Goal: Transaction & Acquisition: Purchase product/service

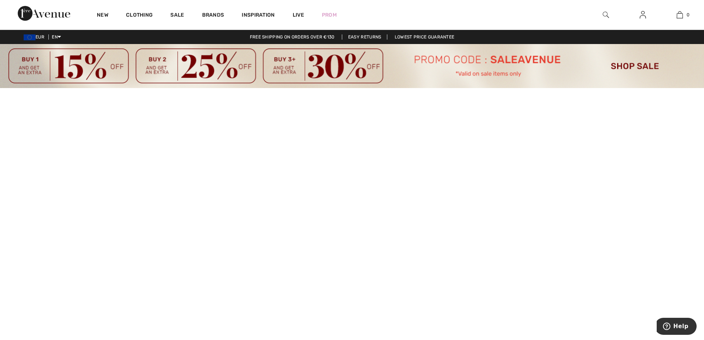
click at [630, 68] on img at bounding box center [352, 66] width 704 height 44
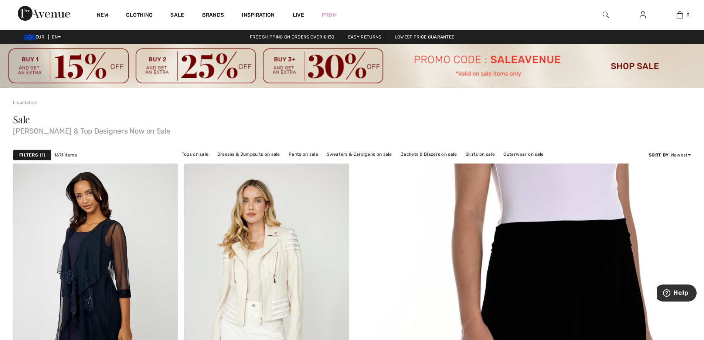
click at [28, 154] on strong "Filters" at bounding box center [28, 155] width 19 height 7
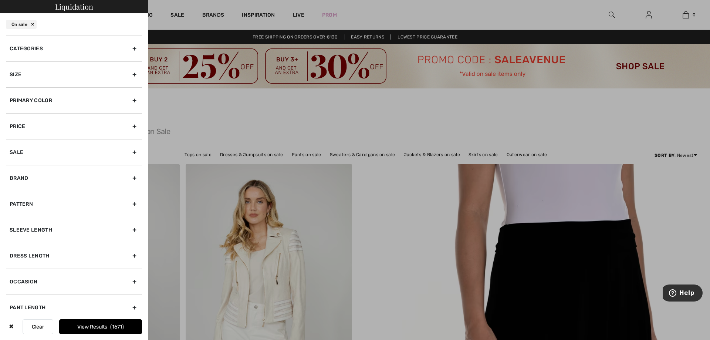
click at [50, 50] on div "Categories" at bounding box center [74, 48] width 136 height 26
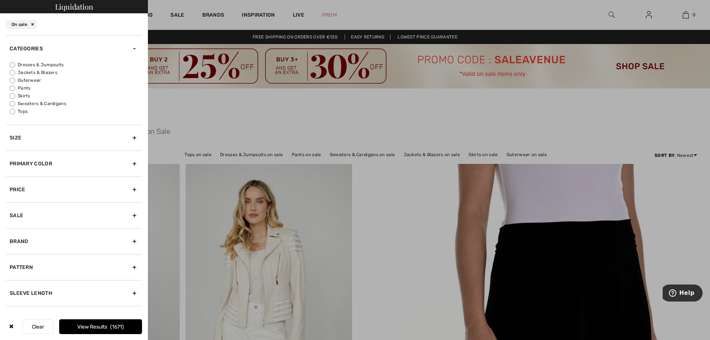
click at [24, 89] on label "Pants" at bounding box center [76, 88] width 132 height 7
click at [15, 89] on input "Pants" at bounding box center [13, 88] width 6 height 6
radio input "true"
click at [104, 326] on button "View Results 331" at bounding box center [100, 326] width 83 height 15
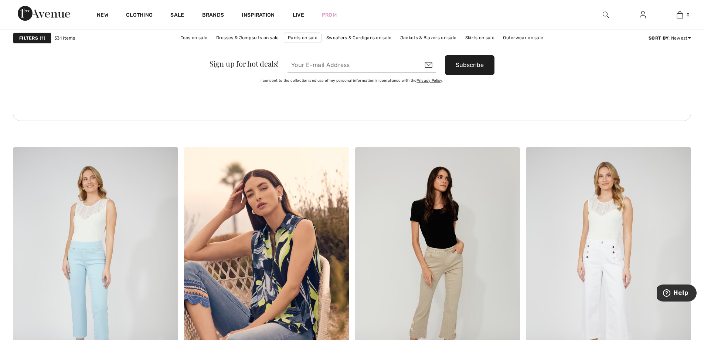
scroll to position [1294, 0]
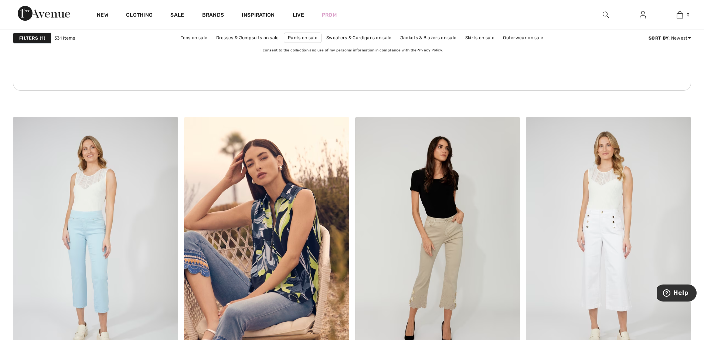
click at [607, 12] on img at bounding box center [606, 14] width 6 height 9
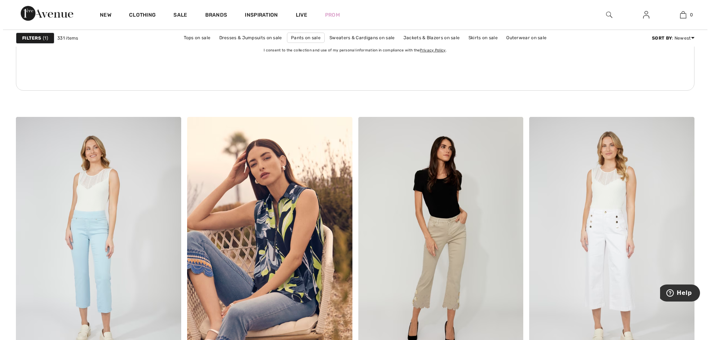
scroll to position [1304, 0]
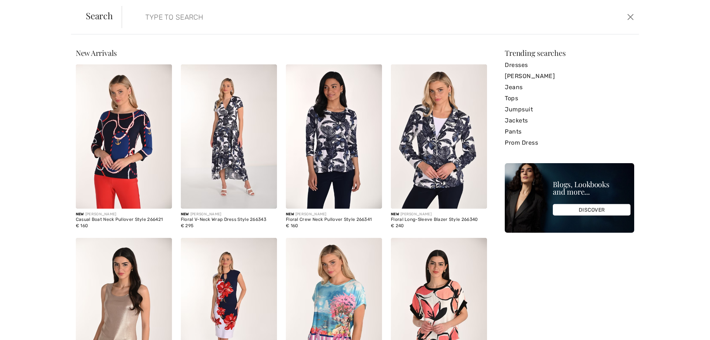
paste input "251915"
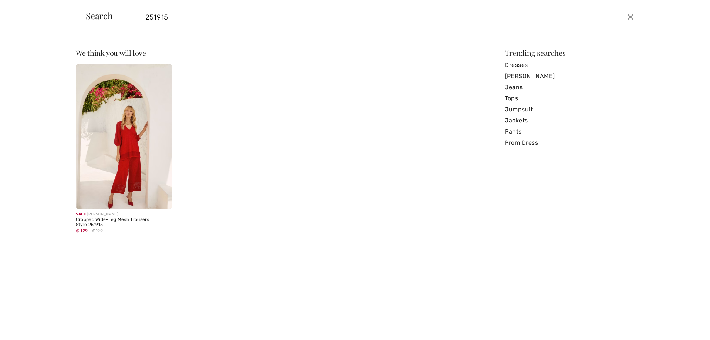
drag, startPoint x: 180, startPoint y: 20, endPoint x: 145, endPoint y: 21, distance: 34.8
click at [145, 21] on input "251915" at bounding box center [322, 17] width 364 height 22
paste input "249"
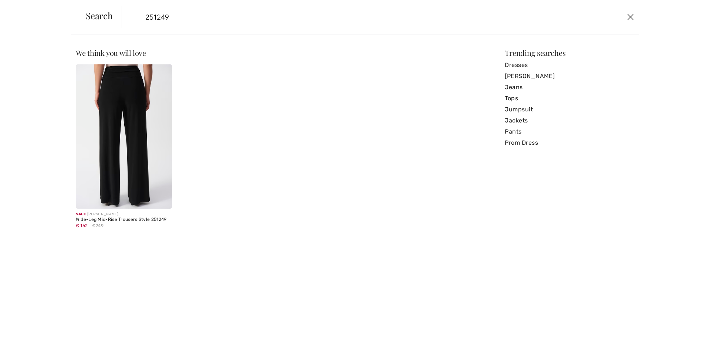
type input "251249"
click at [129, 121] on img at bounding box center [124, 136] width 96 height 144
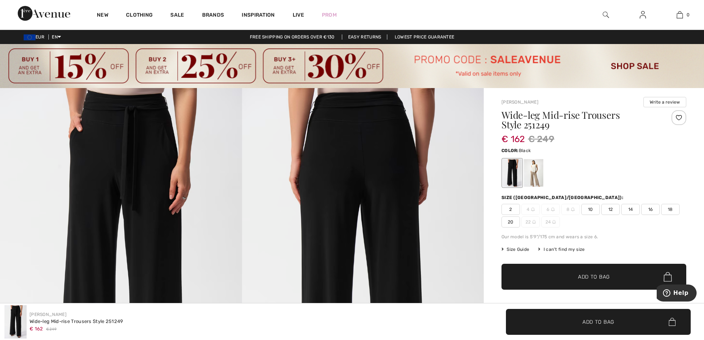
click at [589, 207] on span "10" at bounding box center [591, 209] width 18 height 11
click at [599, 278] on span "Add to Bag" at bounding box center [594, 277] width 32 height 8
click at [604, 13] on img at bounding box center [606, 14] width 6 height 9
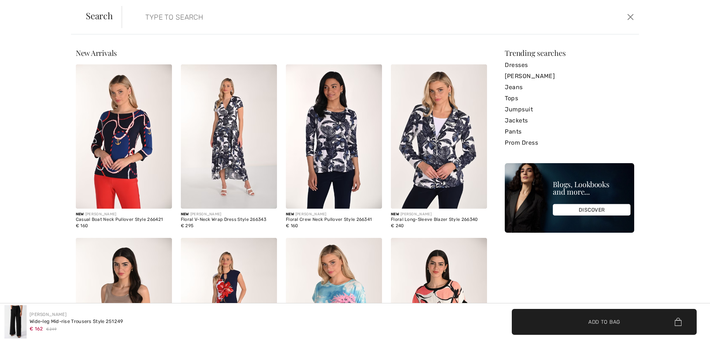
paste input "241738"
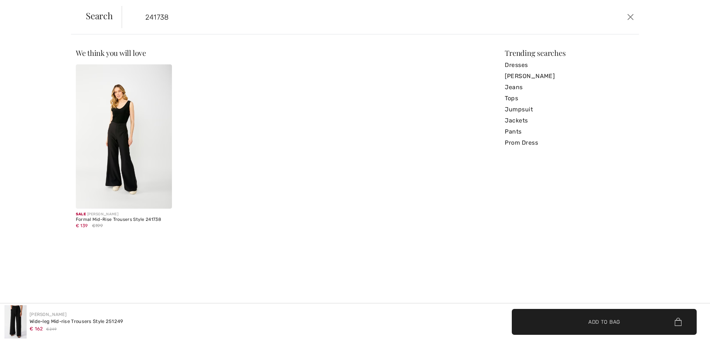
type input "241738"
click at [117, 158] on img at bounding box center [124, 136] width 96 height 144
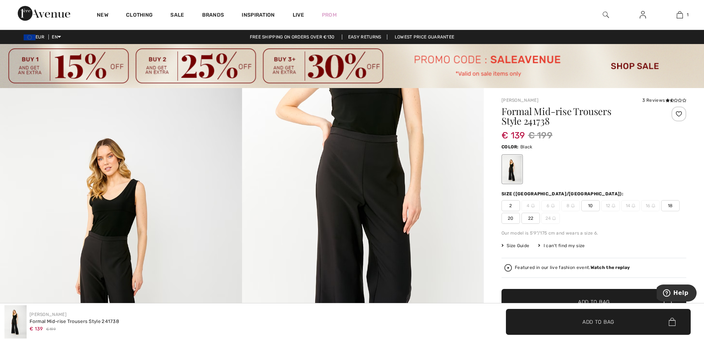
click at [590, 203] on span "10" at bounding box center [591, 205] width 18 height 11
click at [593, 299] on span "Add to Bag" at bounding box center [594, 302] width 32 height 8
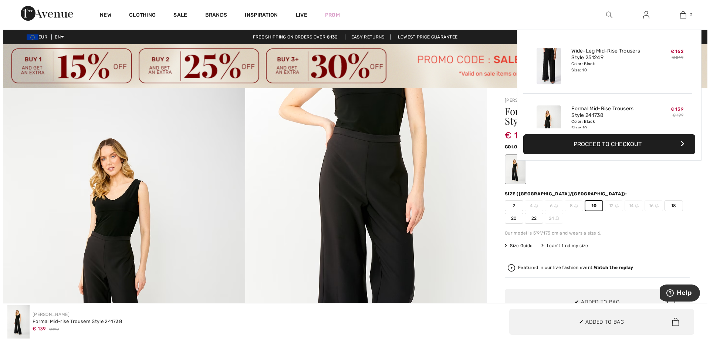
scroll to position [23, 0]
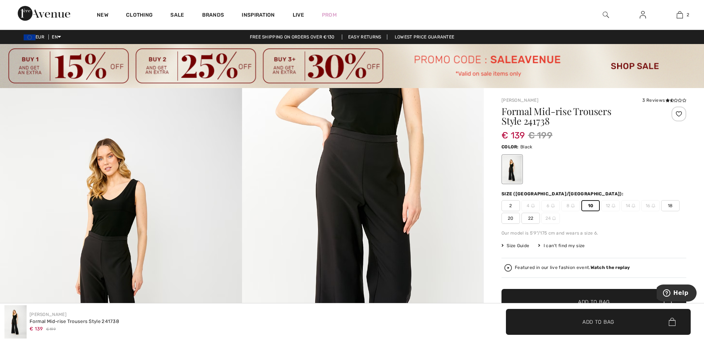
click at [607, 14] on img at bounding box center [606, 14] width 6 height 9
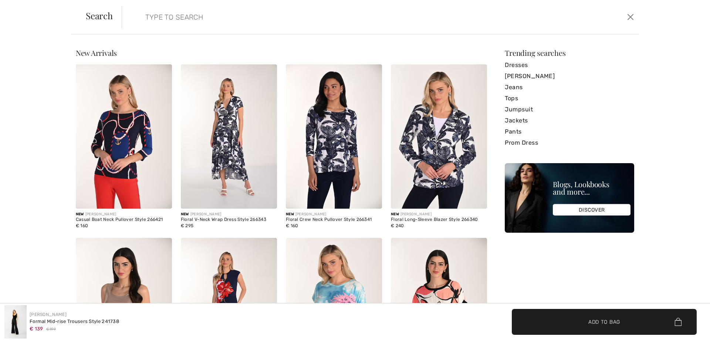
paste input "251785"
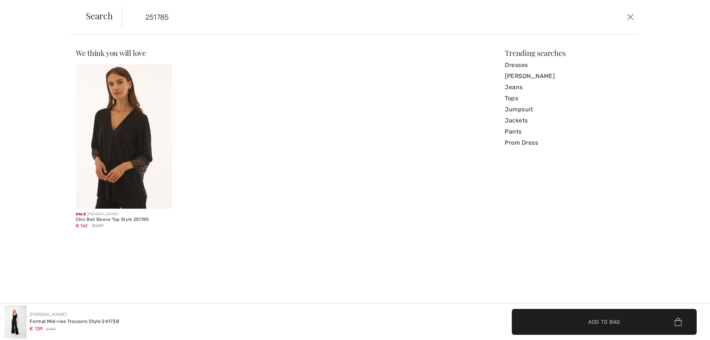
type input "251785"
click at [128, 152] on img at bounding box center [124, 136] width 96 height 144
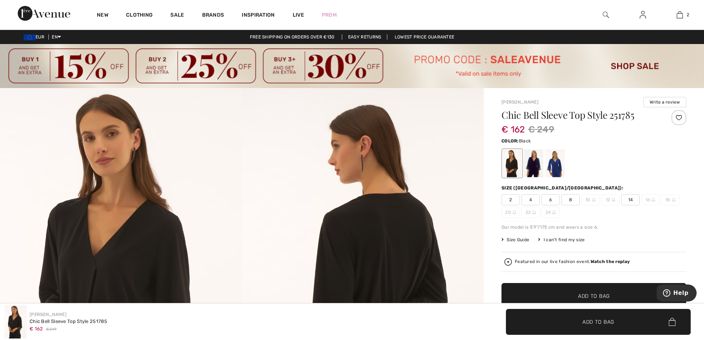
click at [630, 202] on span "14" at bounding box center [631, 199] width 18 height 11
click at [592, 297] on span "Add to Bag" at bounding box center [594, 296] width 32 height 8
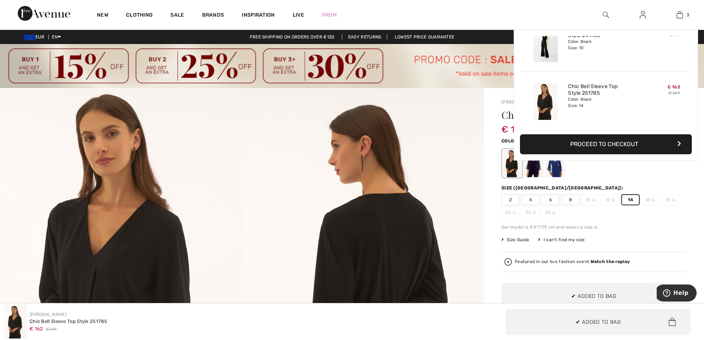
scroll to position [81, 0]
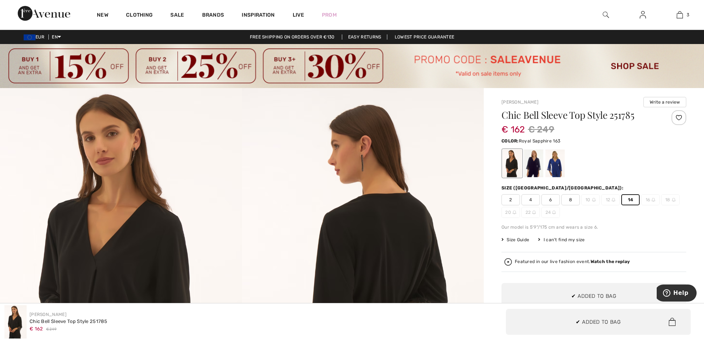
click at [557, 169] on div at bounding box center [555, 163] width 19 height 28
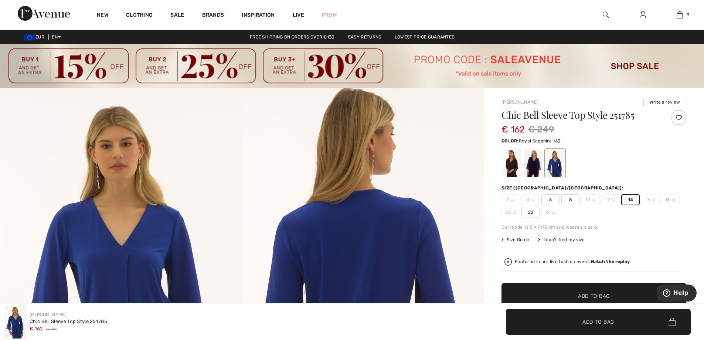
click at [628, 200] on span "14" at bounding box center [631, 199] width 18 height 11
click at [609, 294] on span "Add to Bag" at bounding box center [594, 296] width 32 height 8
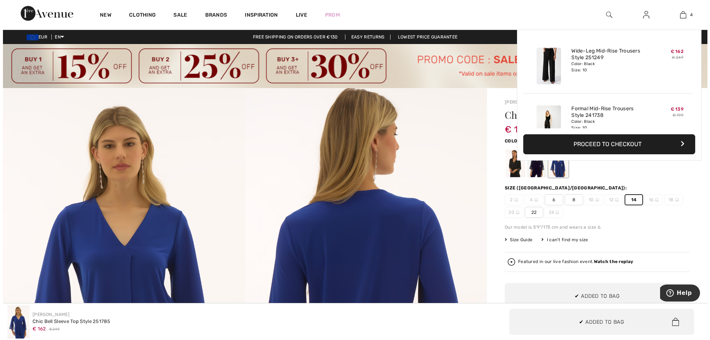
scroll to position [138, 0]
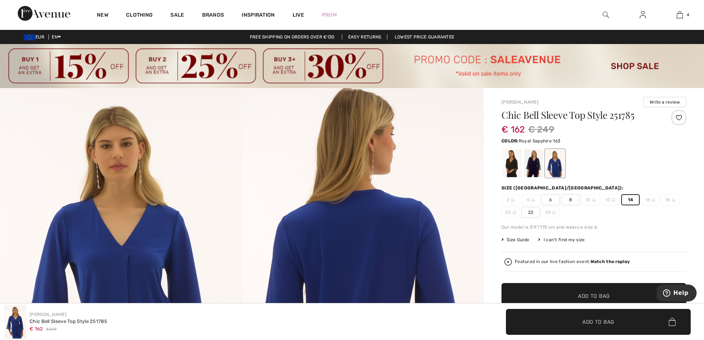
click at [605, 16] on img at bounding box center [606, 14] width 6 height 9
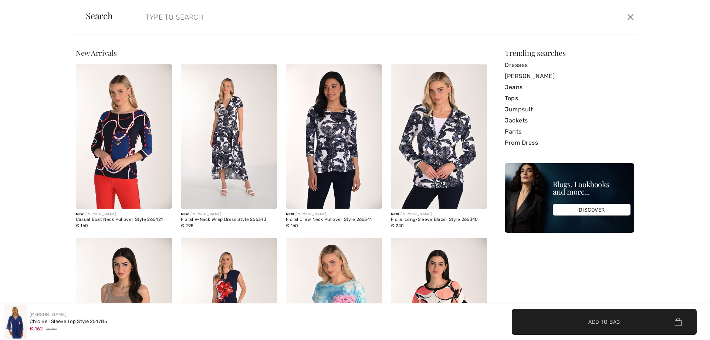
paste input "33957"
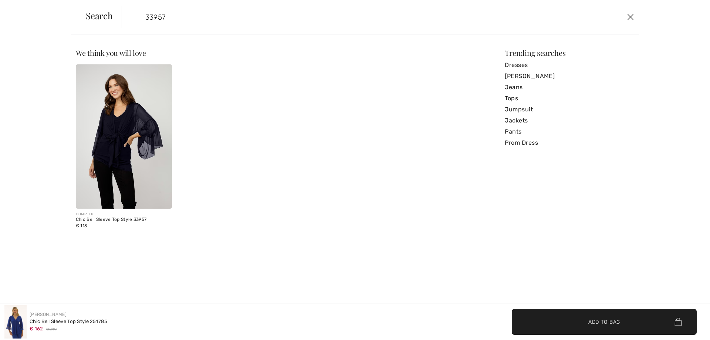
type input "33957"
click at [127, 132] on img at bounding box center [124, 136] width 96 height 144
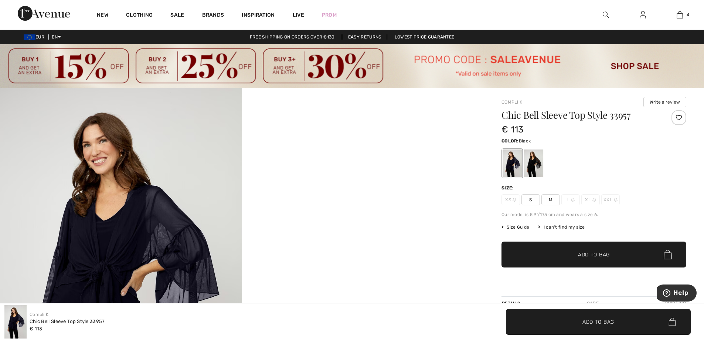
click at [537, 166] on div at bounding box center [533, 163] width 19 height 28
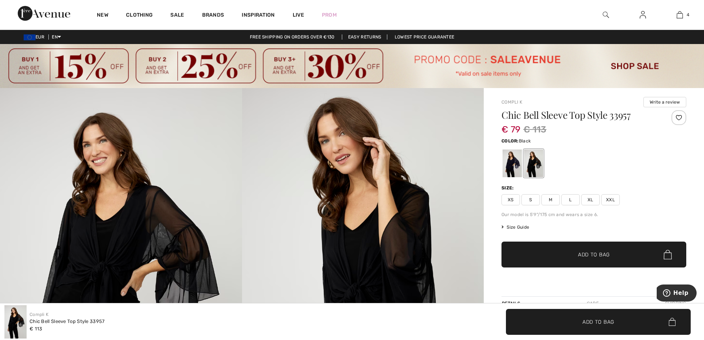
click at [570, 200] on span "L" at bounding box center [571, 199] width 18 height 11
click at [597, 254] on span "Add to Bag" at bounding box center [594, 255] width 32 height 8
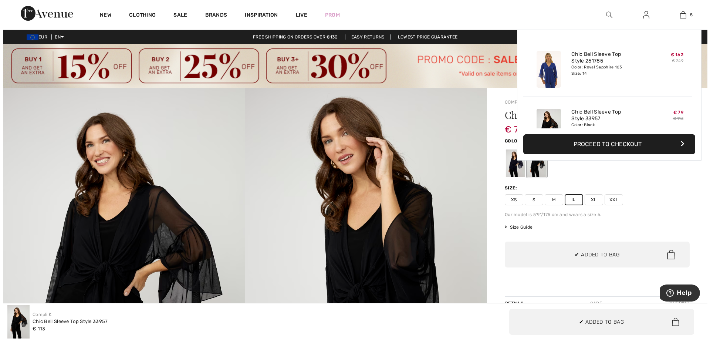
scroll to position [196, 0]
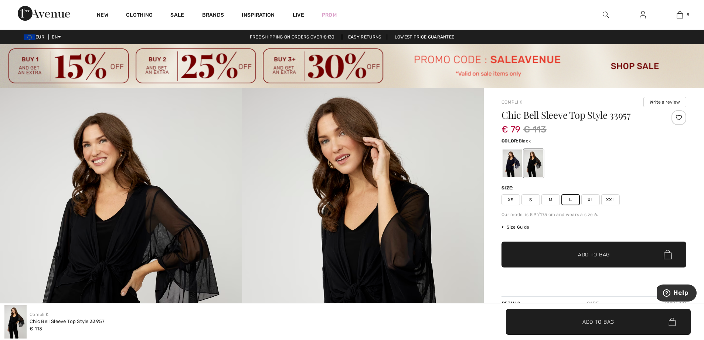
click at [605, 14] on img at bounding box center [606, 14] width 6 height 9
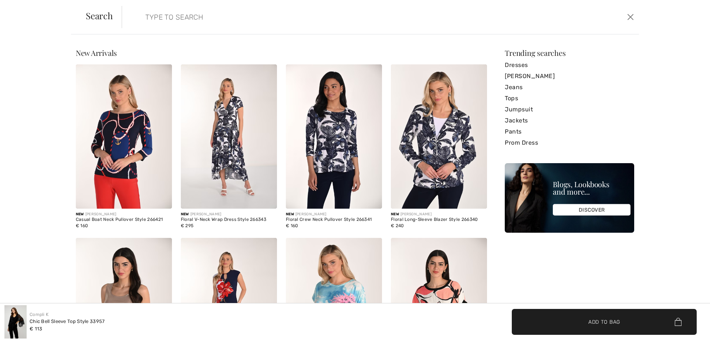
paste input "251274"
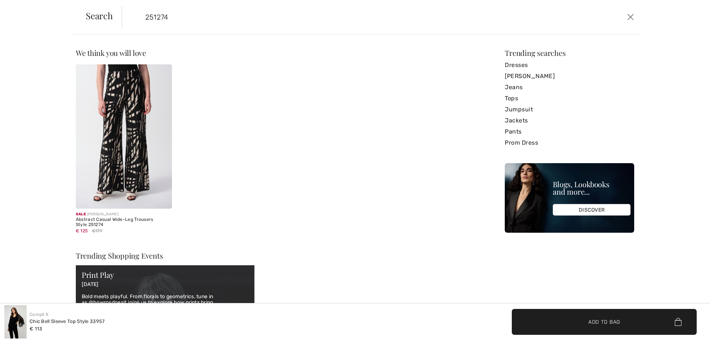
type input "251274"
click at [134, 147] on img at bounding box center [124, 136] width 96 height 144
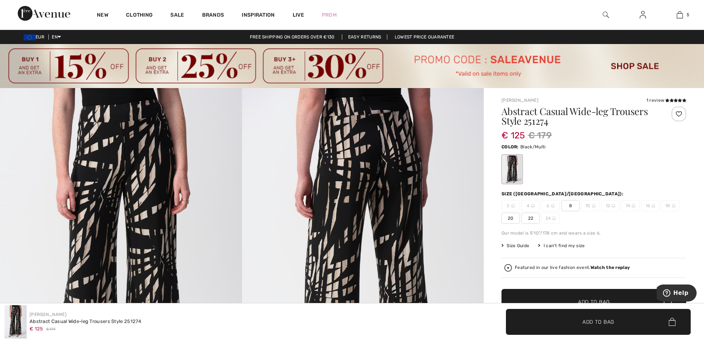
click at [601, 298] on span "Add to Bag" at bounding box center [594, 302] width 32 height 8
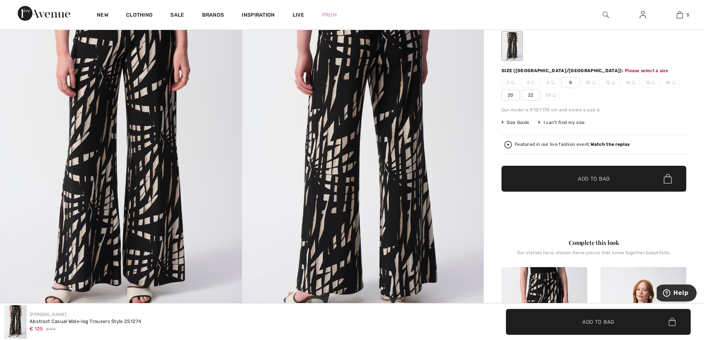
scroll to position [131, 0]
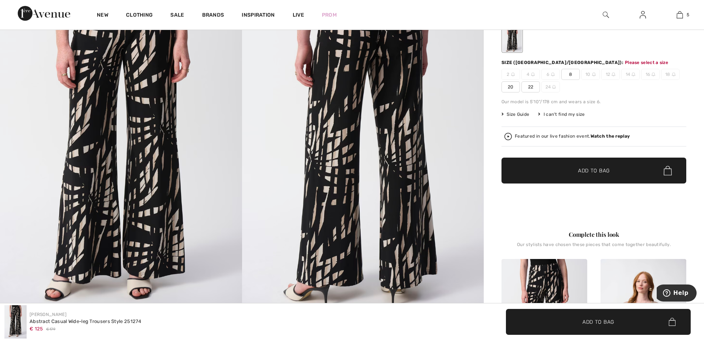
click at [573, 74] on span "8" at bounding box center [571, 74] width 18 height 11
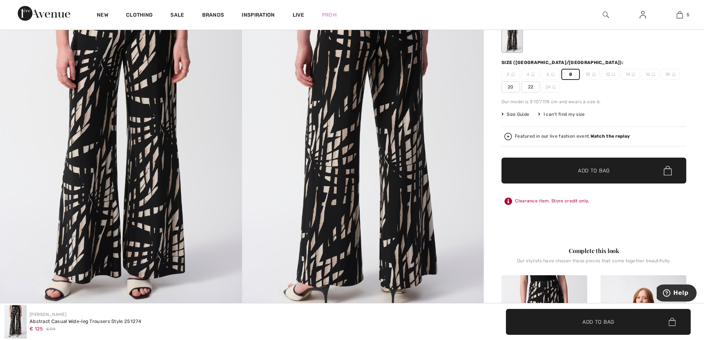
click at [594, 171] on span "Add to Bag" at bounding box center [594, 171] width 32 height 8
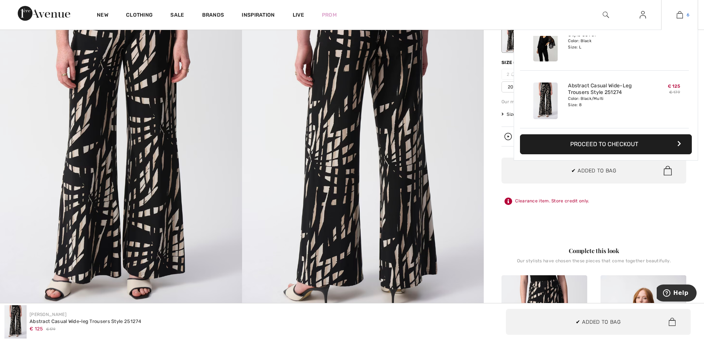
scroll to position [254, 0]
click at [679, 15] on img at bounding box center [680, 14] width 6 height 9
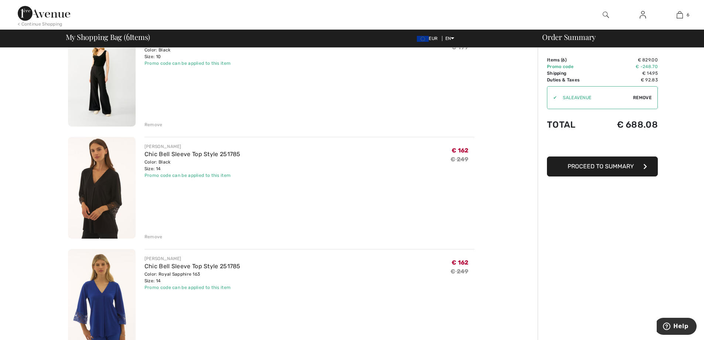
scroll to position [185, 0]
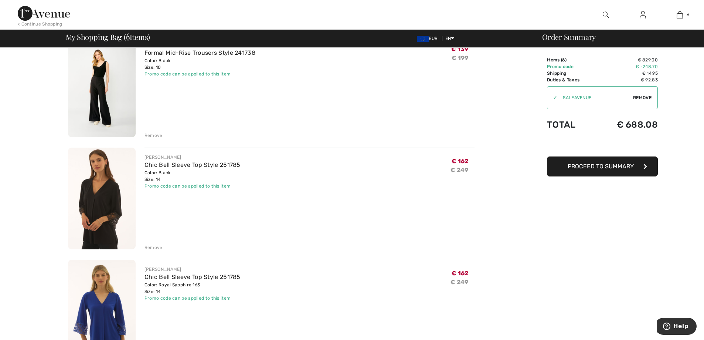
click at [611, 167] on span "Proceed to Summary" at bounding box center [601, 166] width 66 height 7
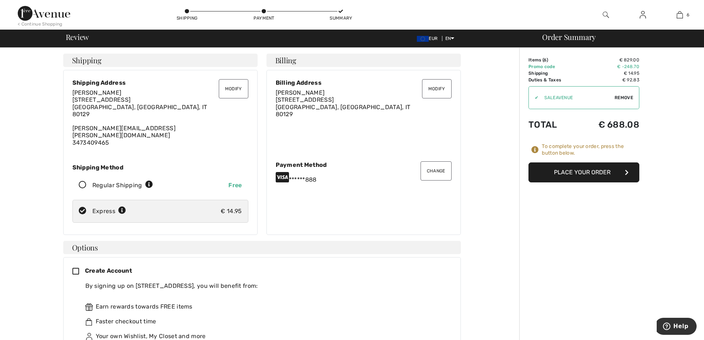
click at [437, 166] on button "Change" at bounding box center [436, 170] width 31 height 19
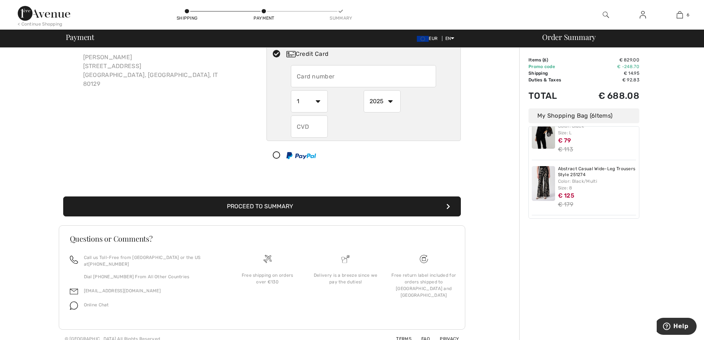
scroll to position [48, 0]
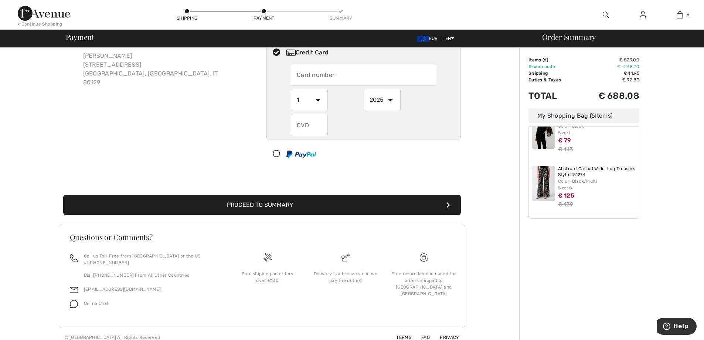
click at [275, 154] on icon at bounding box center [277, 154] width 20 height 8
select select "1"
select select "2025"
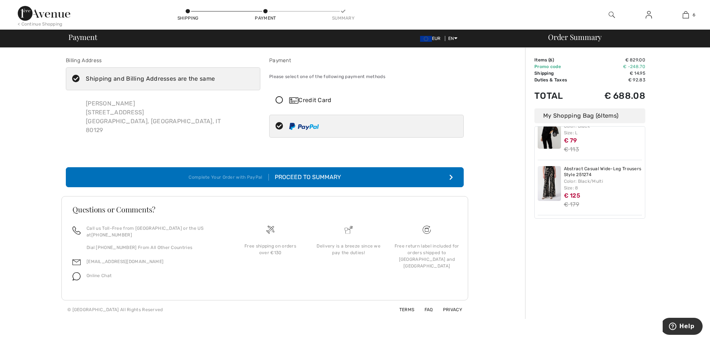
click at [309, 178] on div "Proceed to Summary" at bounding box center [305, 177] width 72 height 9
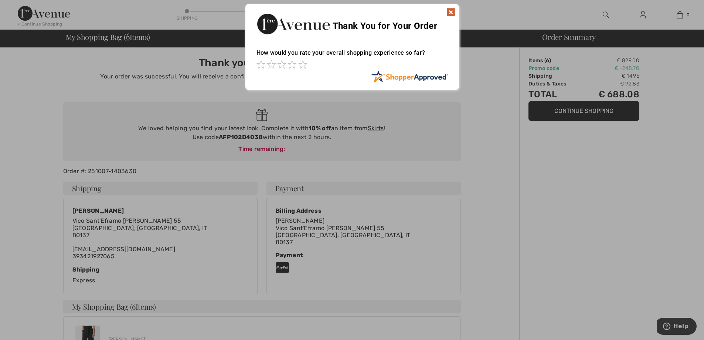
click at [452, 13] on img at bounding box center [451, 12] width 9 height 9
